Goal: Communication & Community: Answer question/provide support

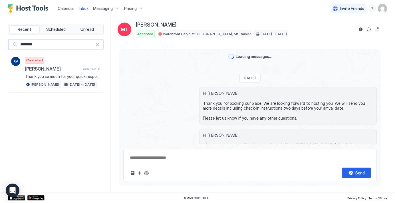
scroll to position [160, 0]
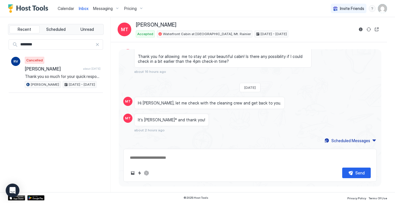
type textarea "*"
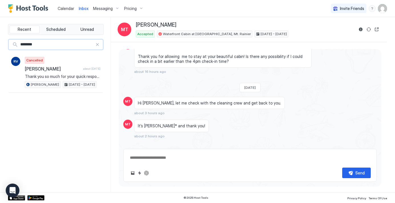
scroll to position [166, 0]
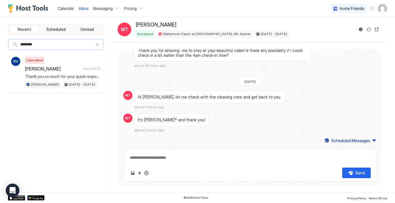
click at [100, 45] on div "********" at bounding box center [56, 44] width 94 height 10
click at [98, 45] on div at bounding box center [97, 45] width 4 height 4
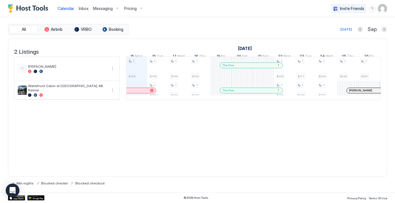
scroll to position [0, 317]
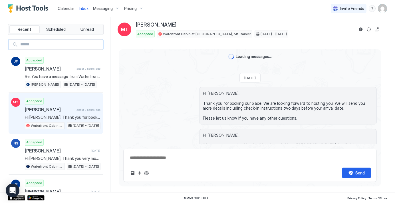
scroll to position [160, 0]
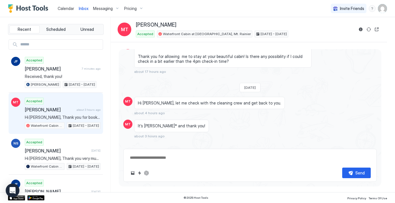
type textarea "*"
